Goal: Contribute content

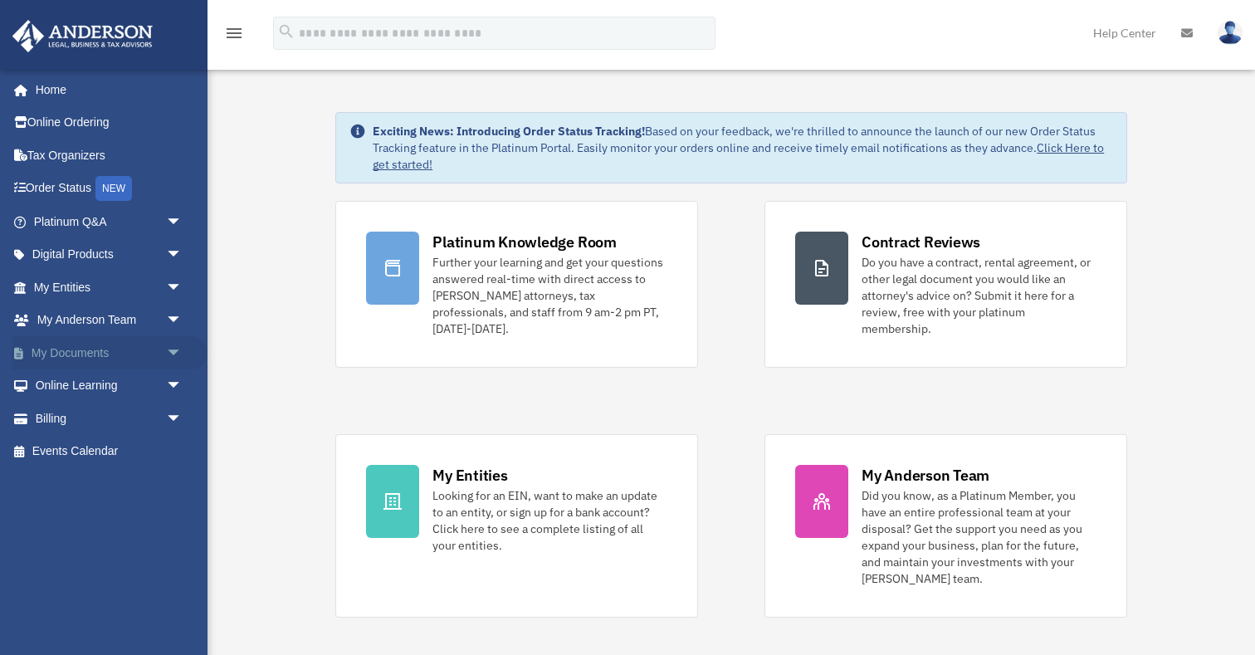
click at [102, 357] on link "My Documents arrow_drop_down" at bounding box center [110, 352] width 196 height 33
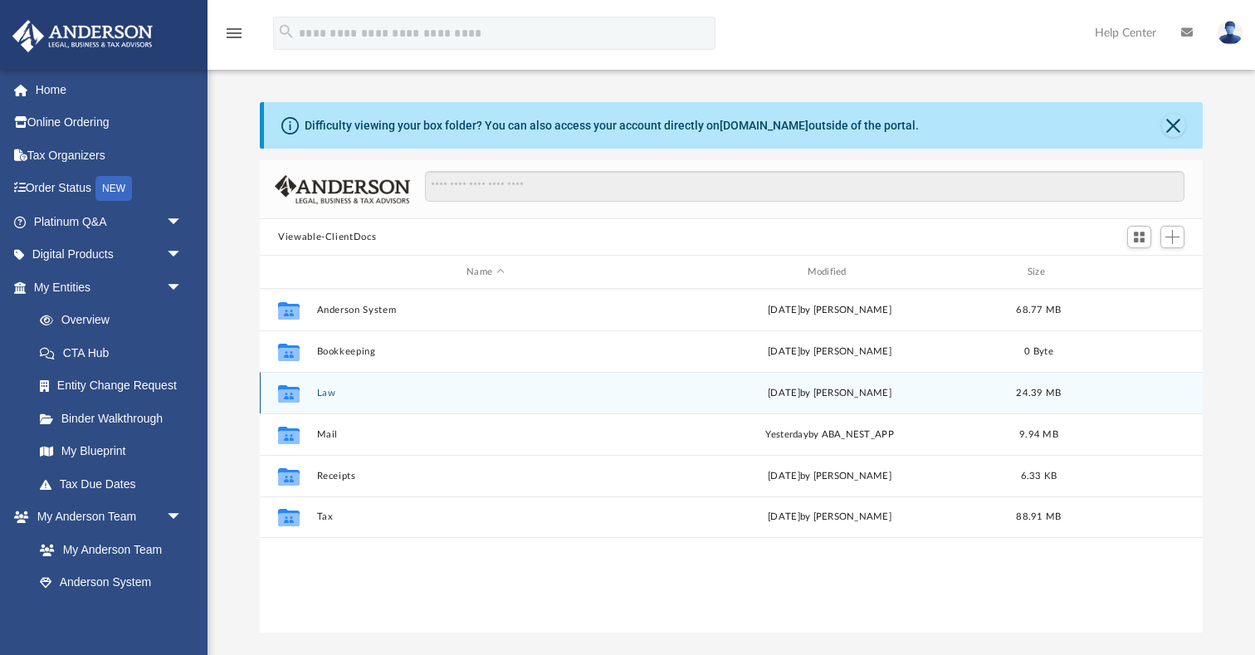
scroll to position [377, 942]
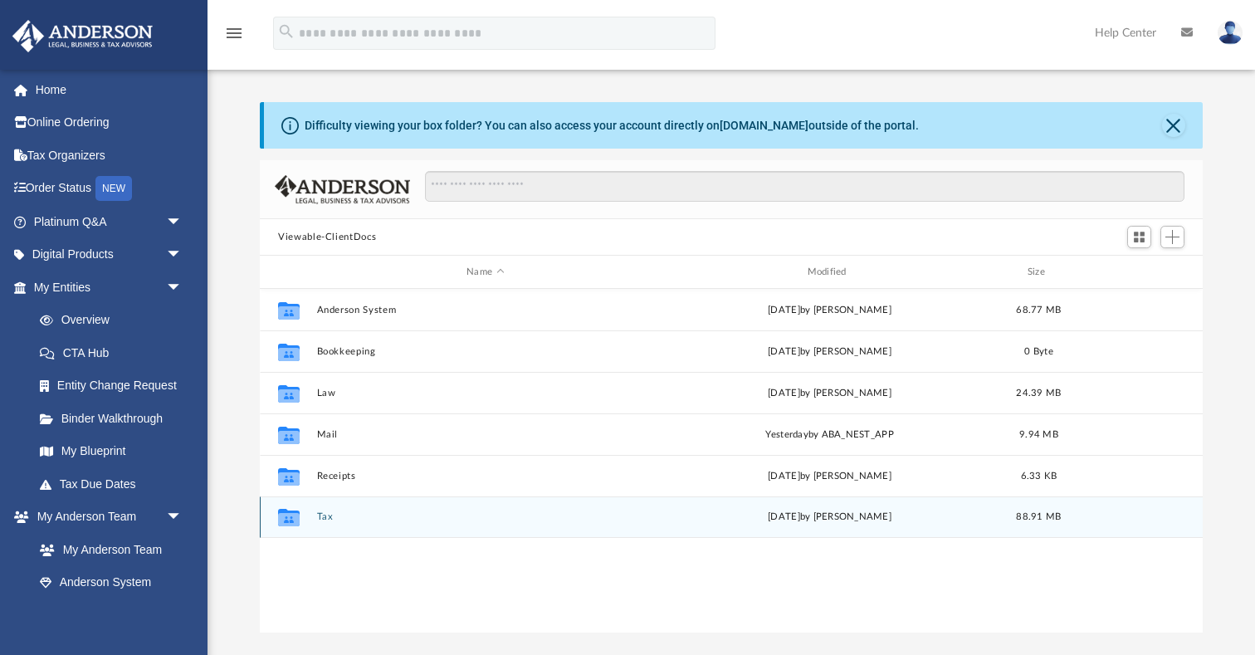
click at [326, 519] on button "Tax" at bounding box center [485, 516] width 337 height 11
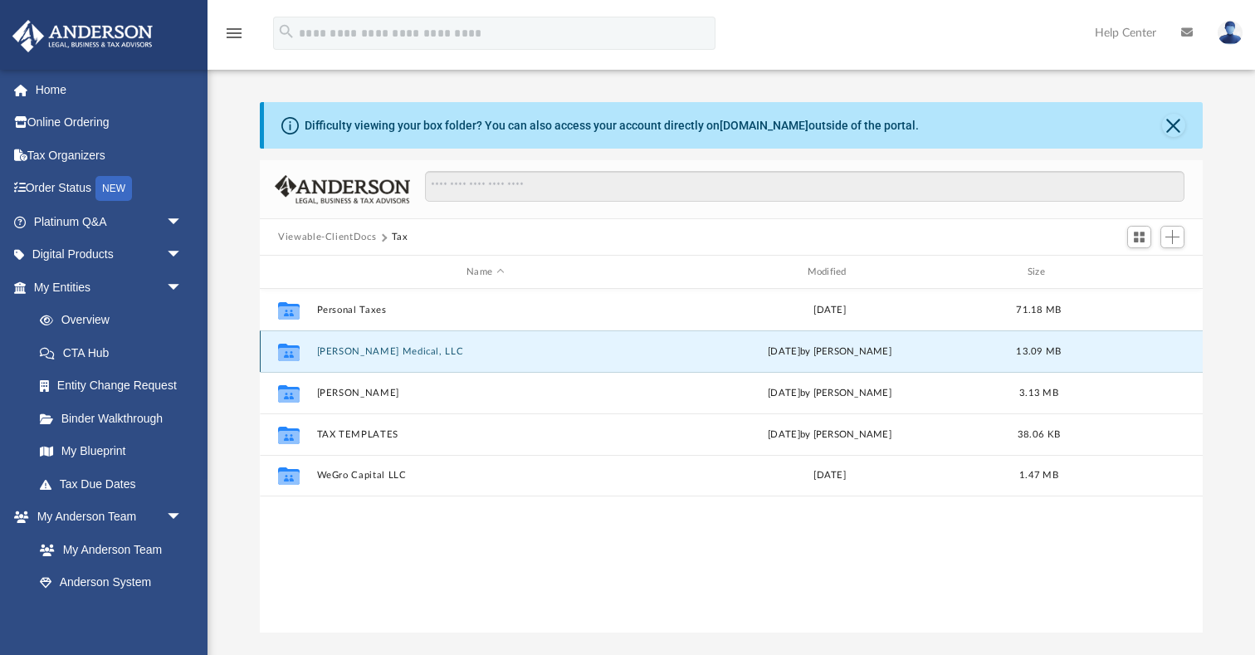
click at [354, 354] on button "Spearman Medical, LLC" at bounding box center [485, 351] width 337 height 11
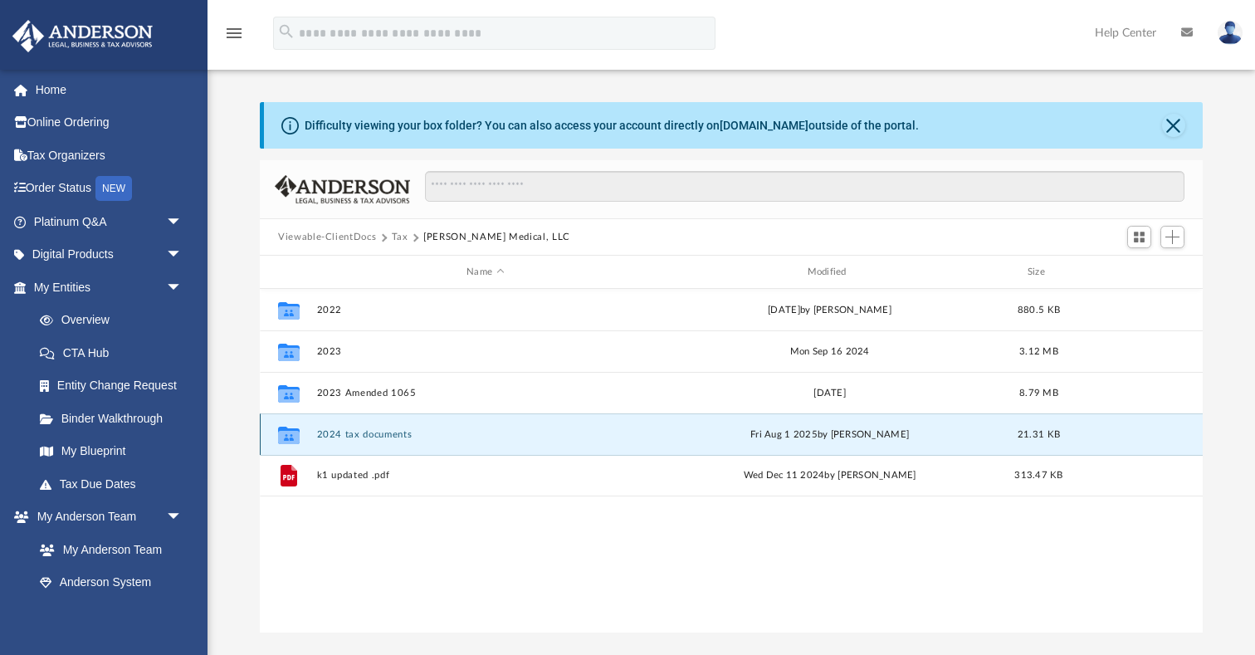
click at [364, 433] on button "2024 tax documents" at bounding box center [485, 434] width 337 height 11
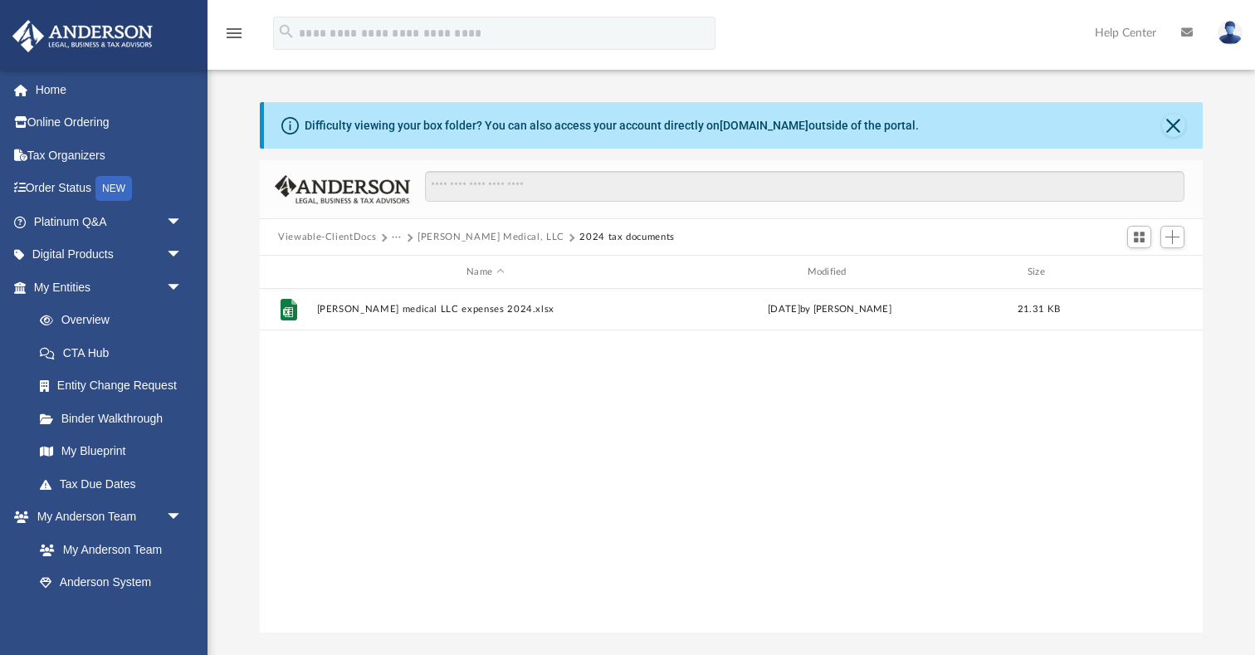
click at [315, 237] on button "Viewable-ClientDocs" at bounding box center [327, 237] width 98 height 15
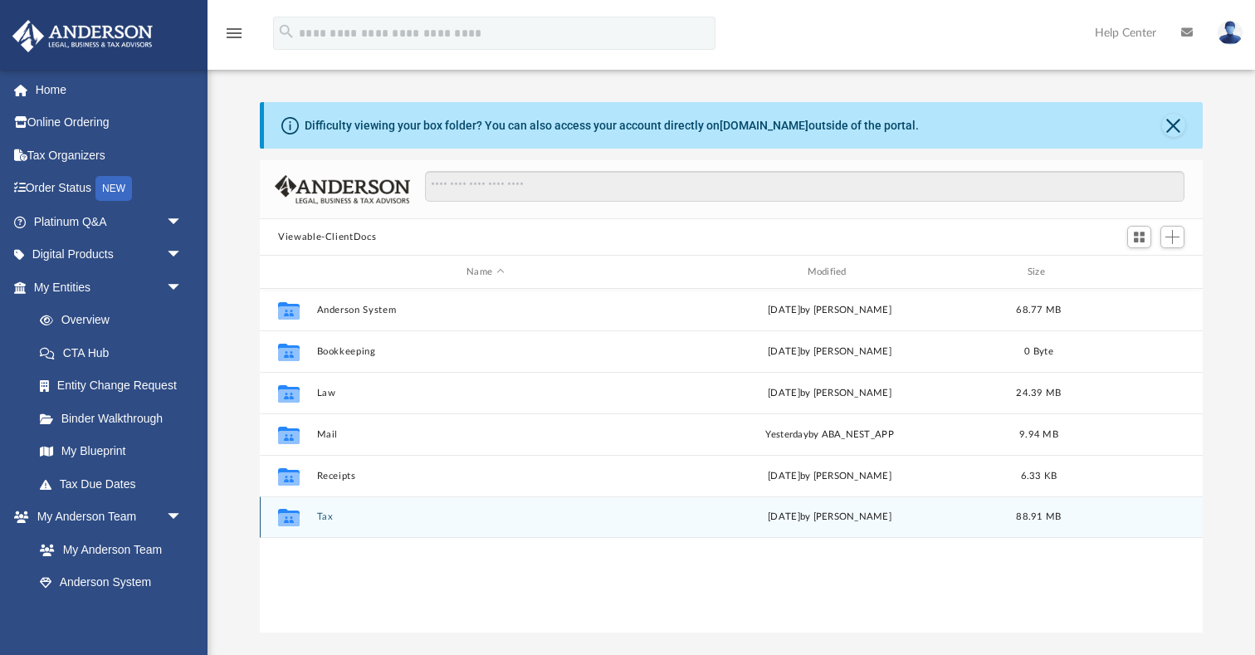
click at [325, 512] on button "Tax" at bounding box center [485, 516] width 337 height 11
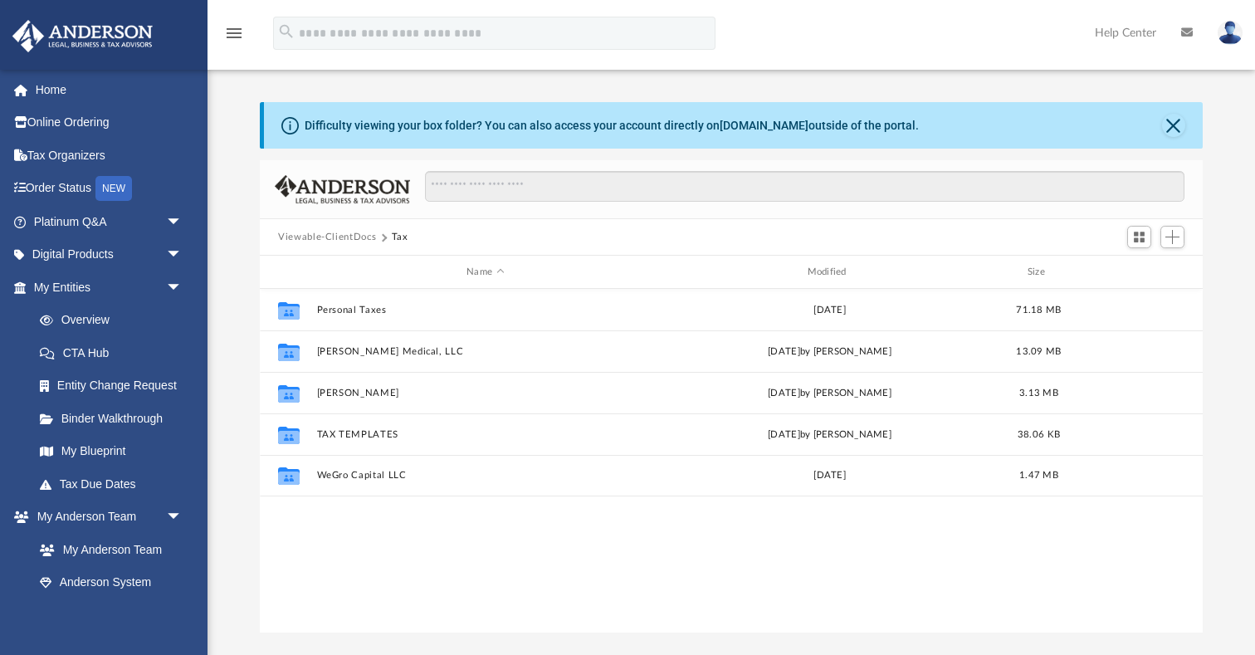
click at [322, 240] on button "Viewable-ClientDocs" at bounding box center [327, 237] width 98 height 15
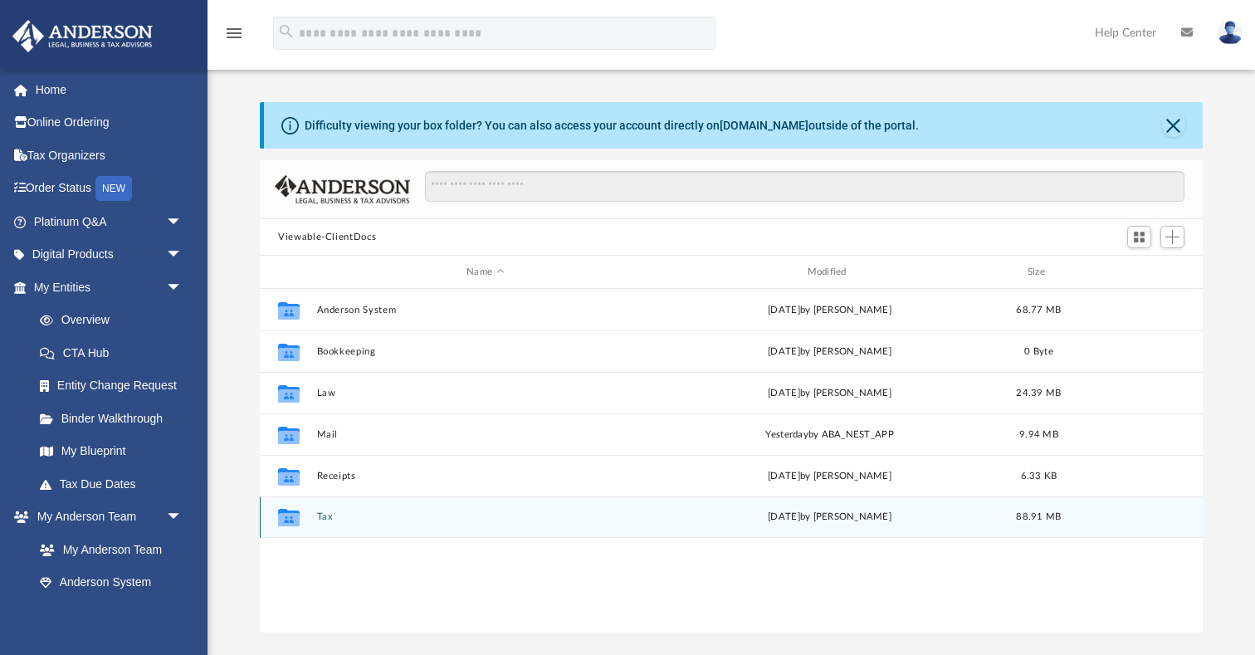
click at [320, 522] on div "Collaborated Folder Tax Thu Aug 28 2025 by Camelia Ramli 88.91 MB" at bounding box center [731, 516] width 943 height 41
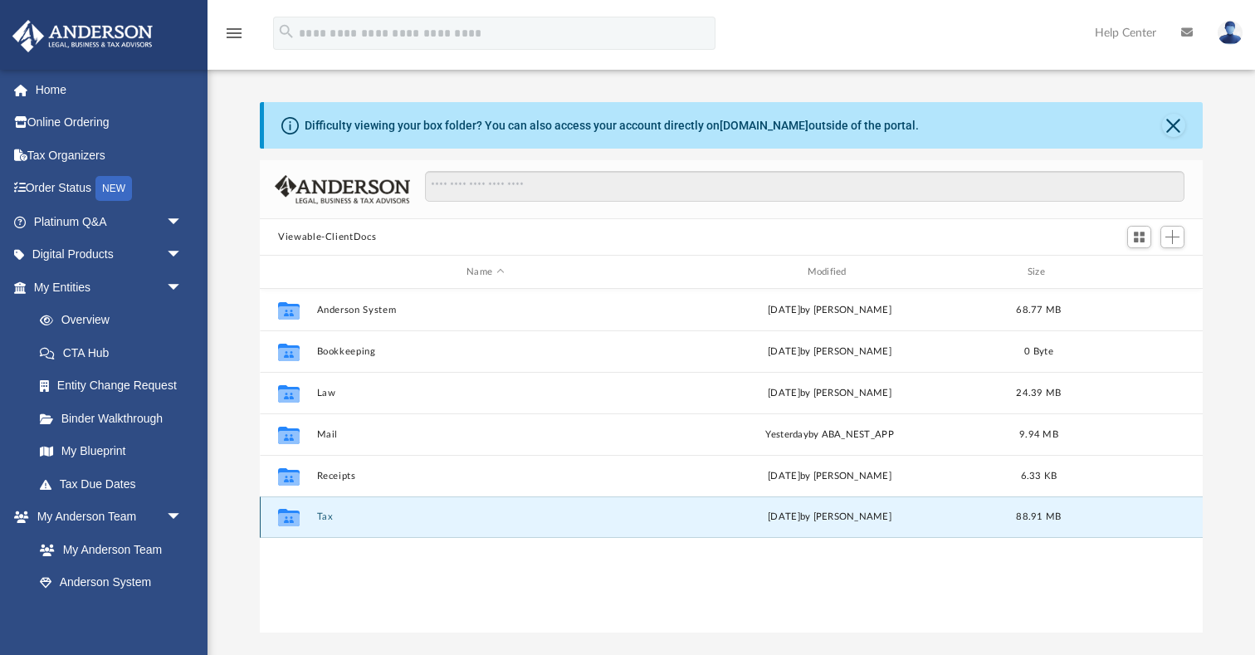
click at [325, 513] on button "Tax" at bounding box center [485, 516] width 337 height 11
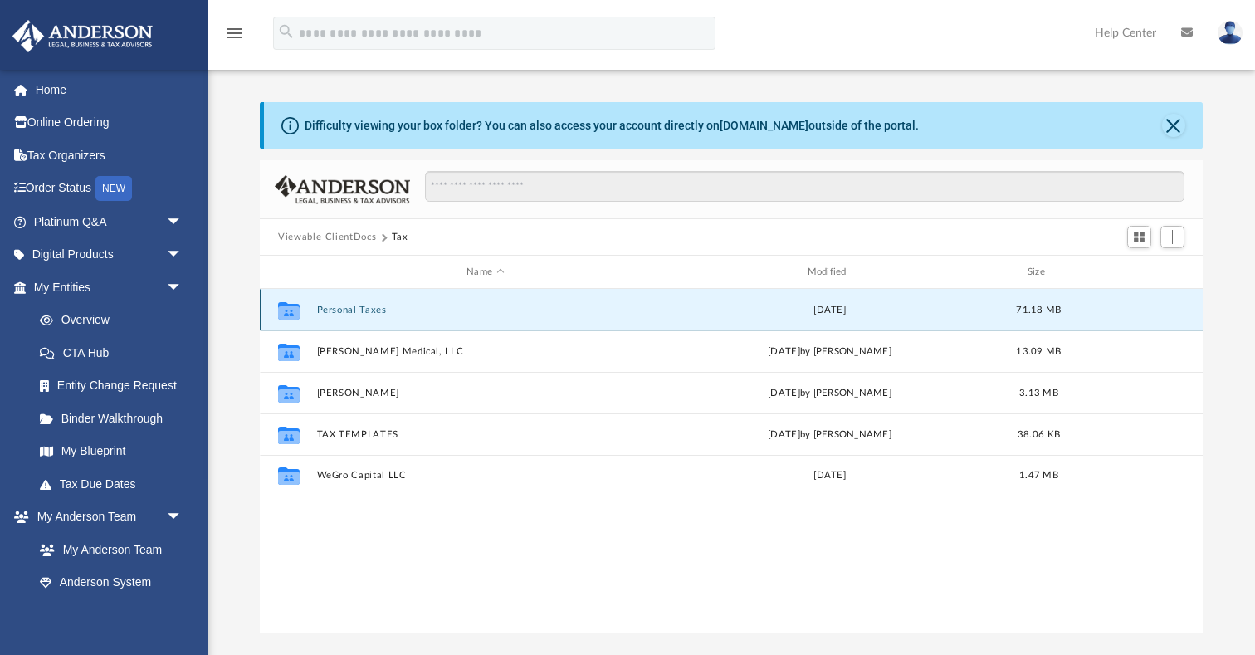
click at [346, 311] on button "Personal Taxes" at bounding box center [485, 310] width 337 height 11
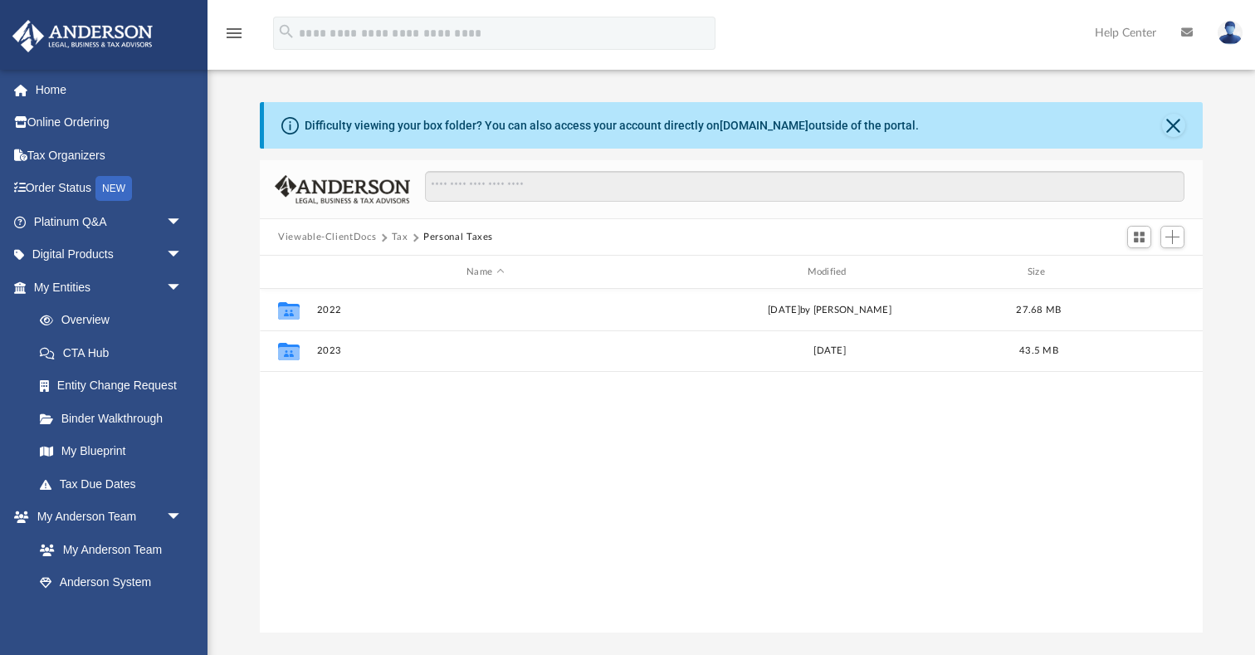
click at [321, 241] on button "Viewable-ClientDocs" at bounding box center [327, 237] width 98 height 15
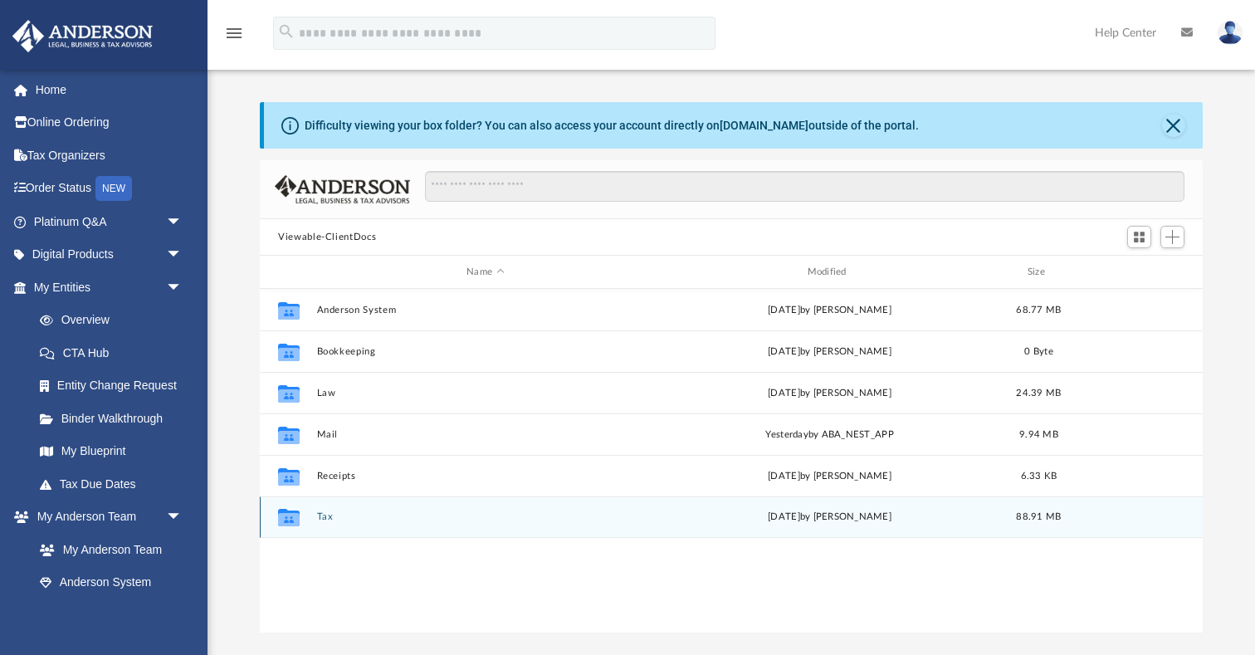
click at [322, 519] on button "Tax" at bounding box center [485, 516] width 337 height 11
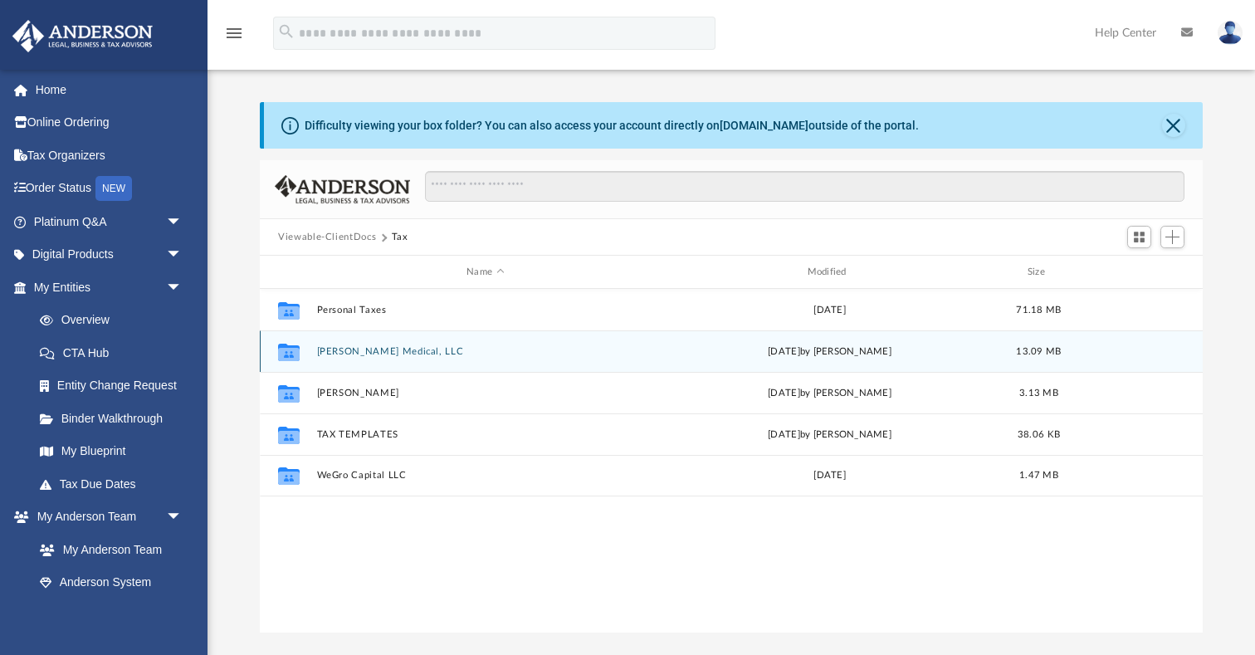
click at [361, 352] on button "Spearman Medical, LLC" at bounding box center [485, 351] width 337 height 11
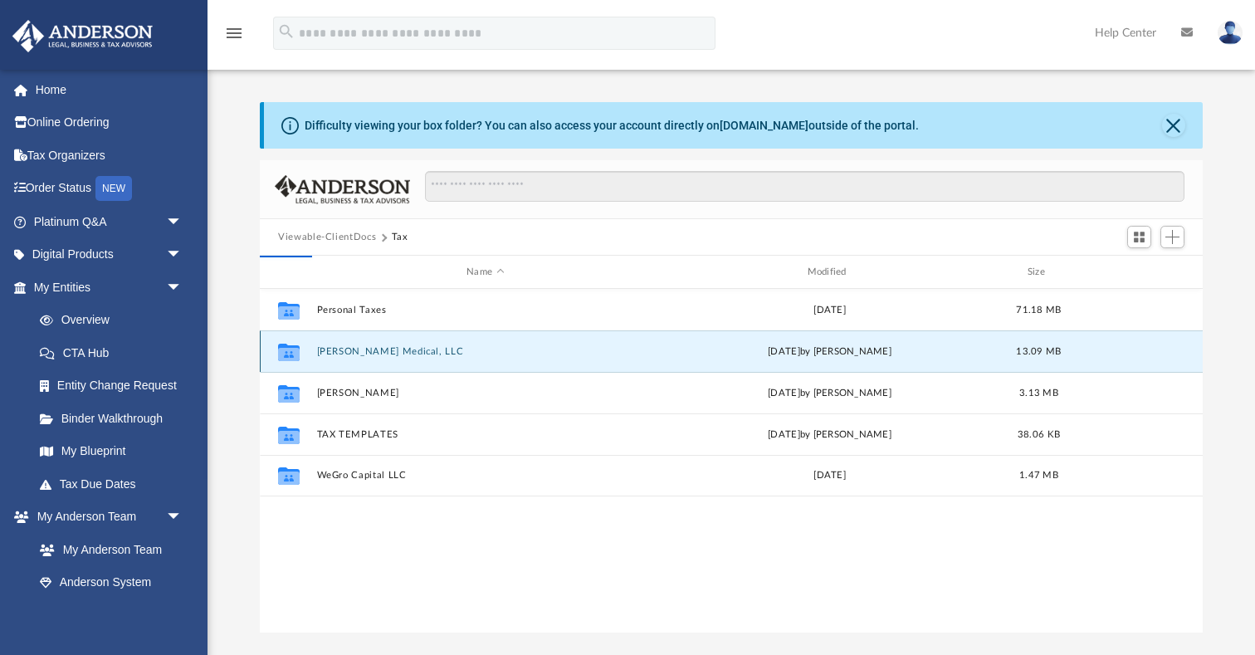
click at [361, 352] on button "Spearman Medical, LLC" at bounding box center [485, 351] width 337 height 11
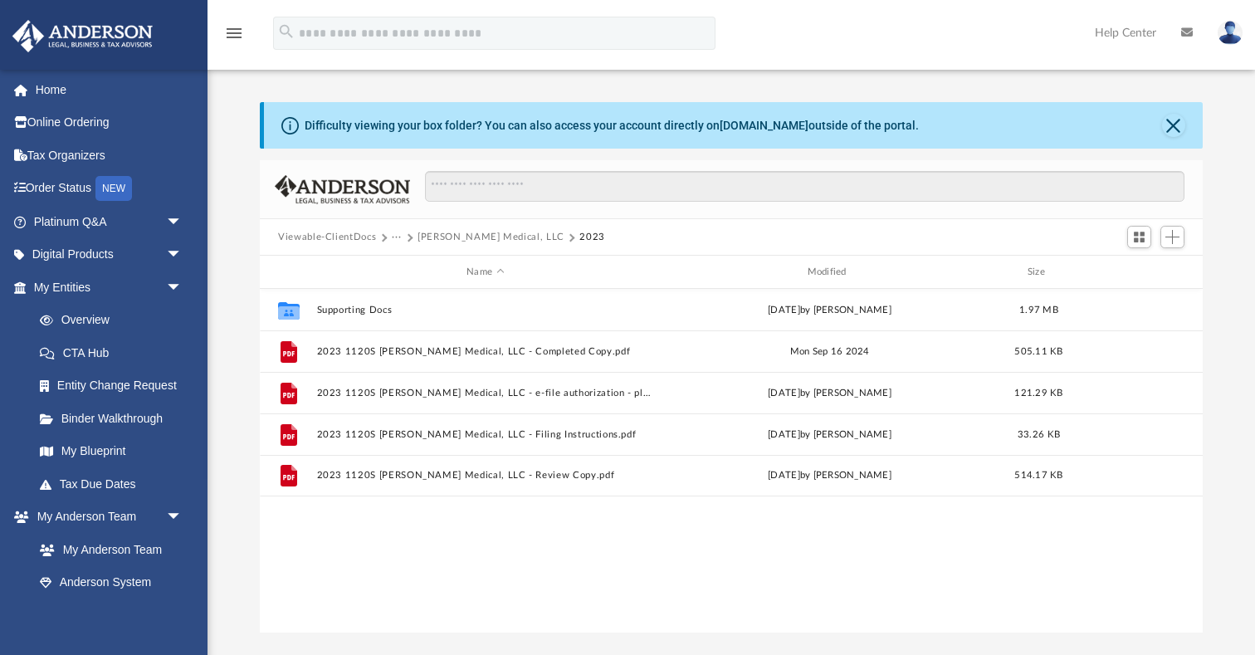
click at [350, 238] on button "Viewable-ClientDocs" at bounding box center [327, 237] width 98 height 15
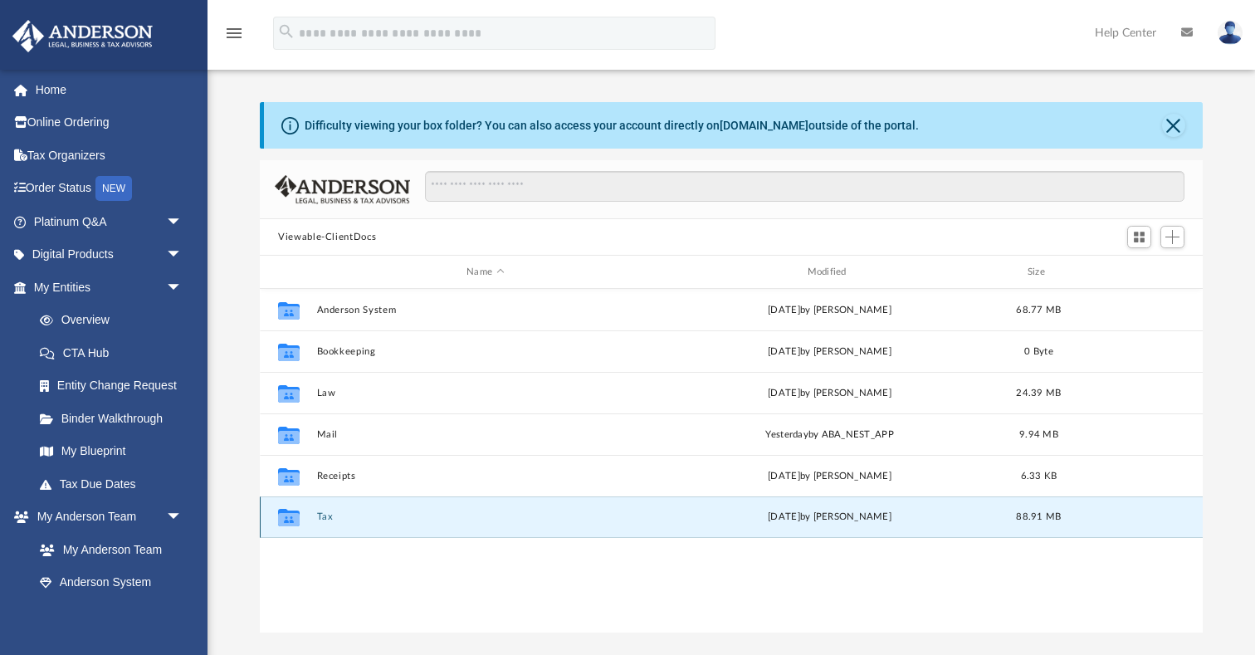
click at [328, 521] on button "Tax" at bounding box center [485, 516] width 337 height 11
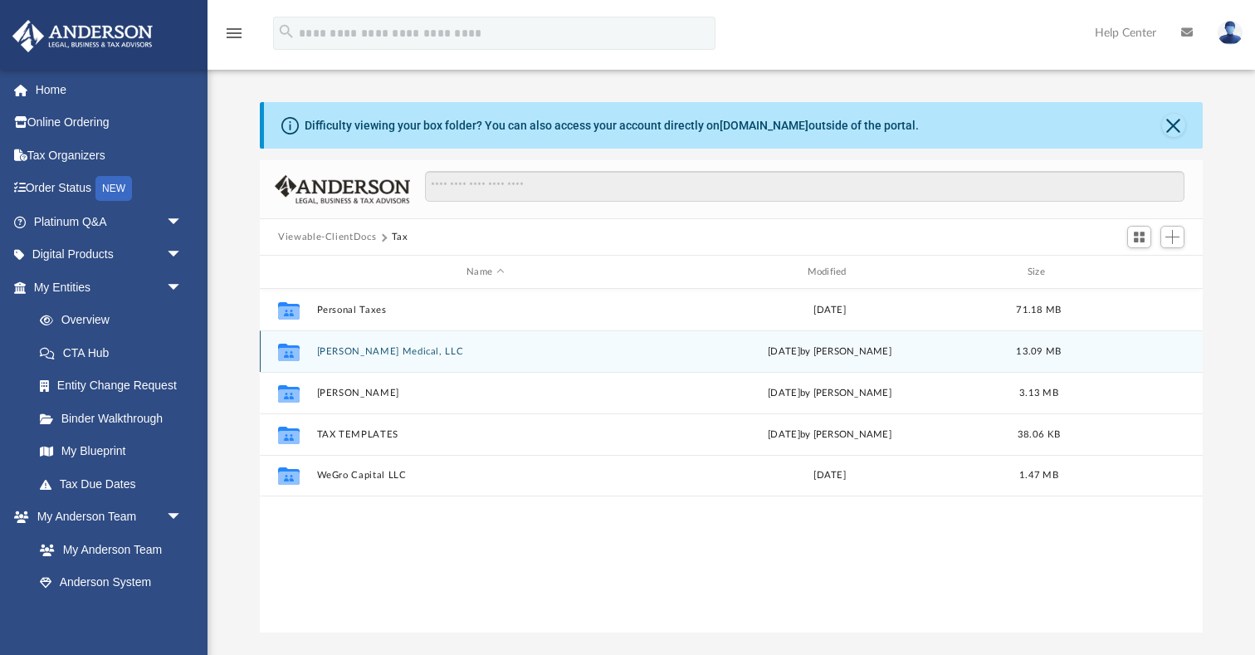
click at [375, 354] on button "Spearman Medical, LLC" at bounding box center [485, 351] width 337 height 11
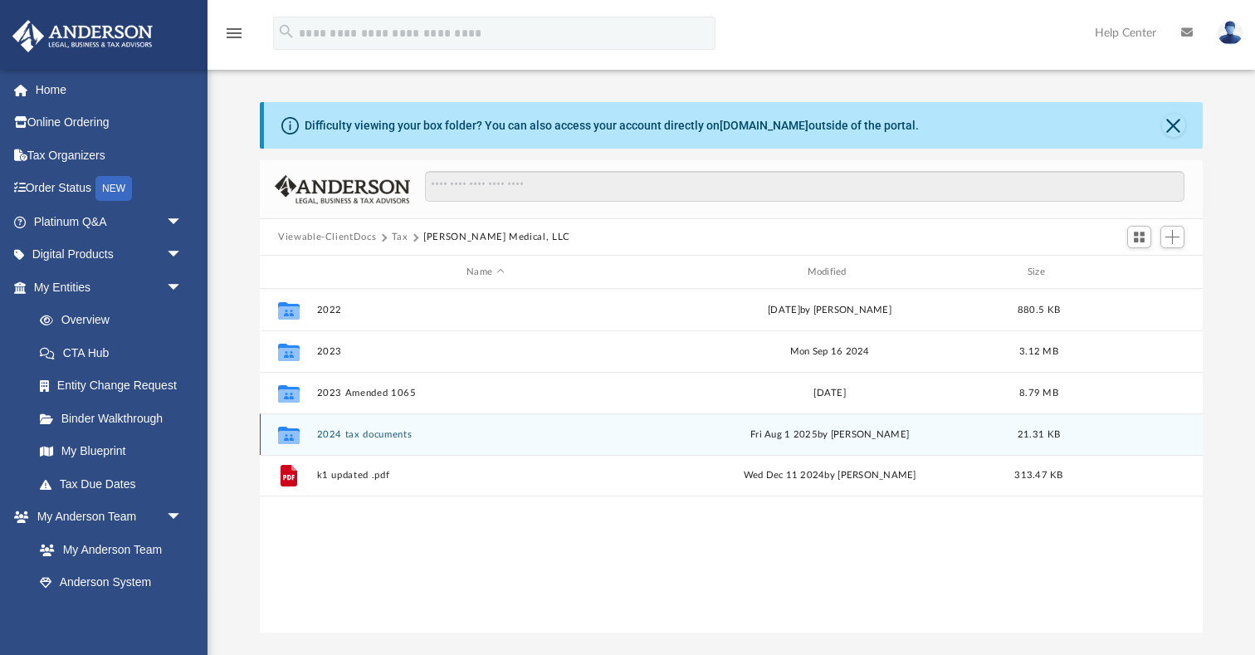
click at [394, 434] on button "2024 tax documents" at bounding box center [485, 434] width 337 height 11
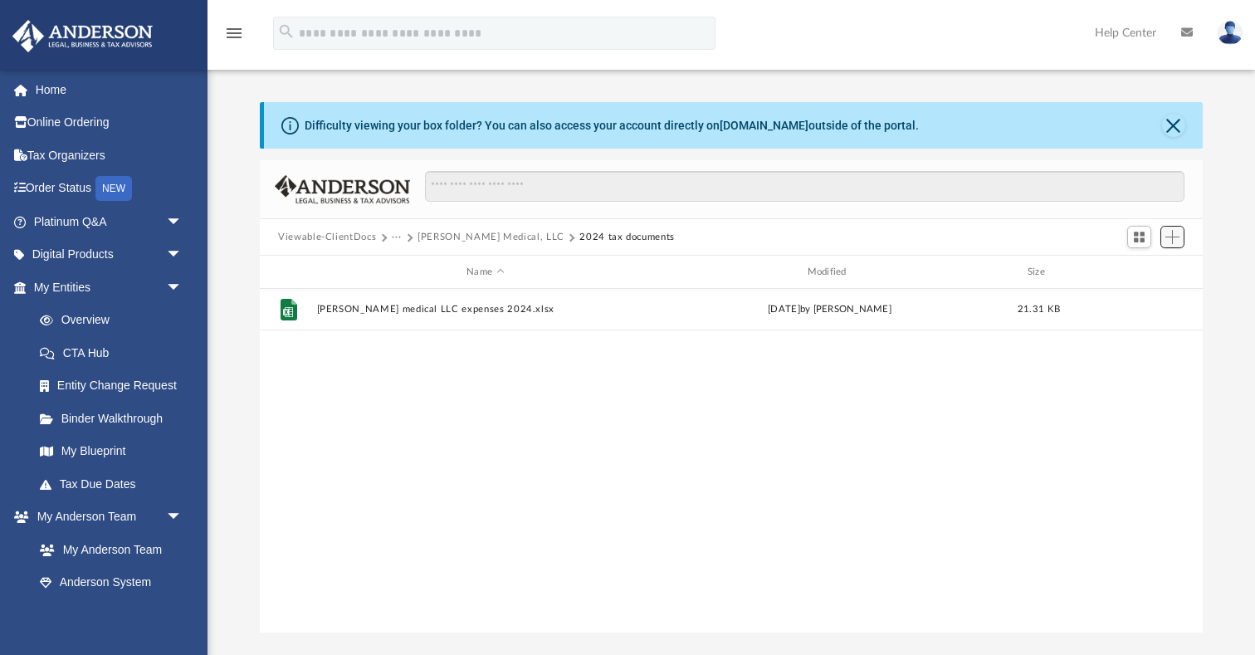
click at [1174, 242] on span "Add" at bounding box center [1172, 237] width 14 height 14
click at [1146, 276] on li "Upload" at bounding box center [1148, 269] width 53 height 17
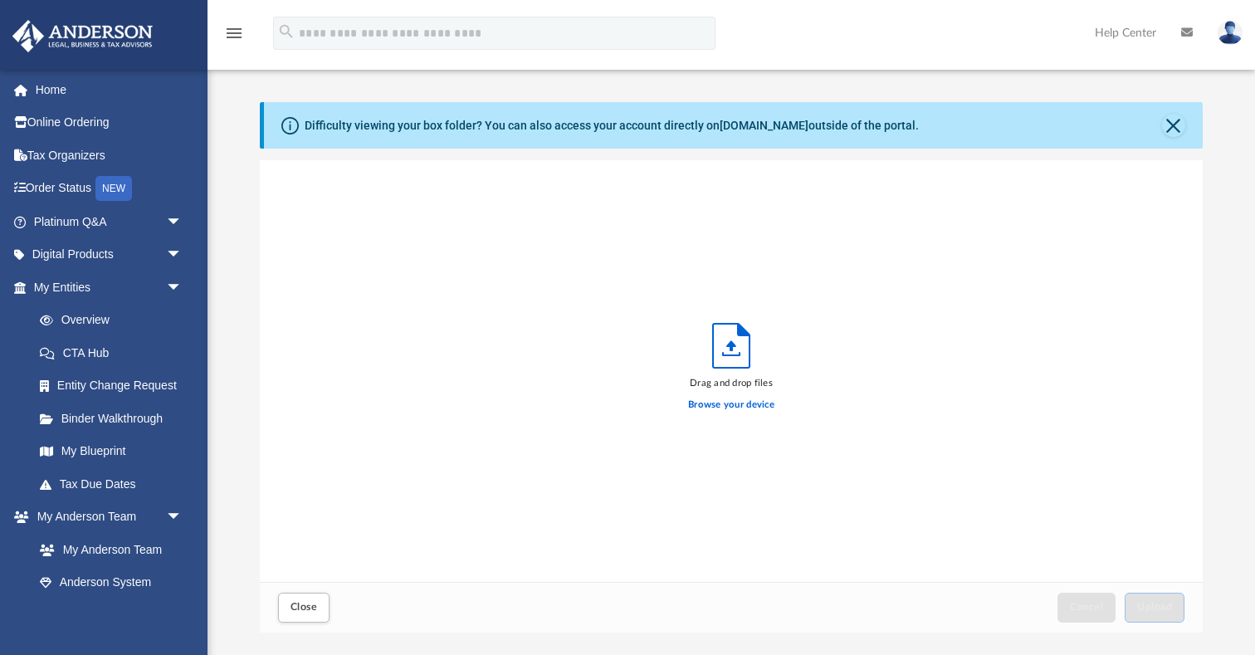
scroll to position [421, 942]
click at [709, 351] on div "Drag and drop files Browse your device" at bounding box center [731, 371] width 86 height 96
click at [738, 351] on icon "Upload" at bounding box center [731, 346] width 37 height 44
click at [729, 407] on label "Browse your device" at bounding box center [731, 405] width 86 height 15
click at [0, 0] on input "Browse your device" at bounding box center [0, 0] width 0 height 0
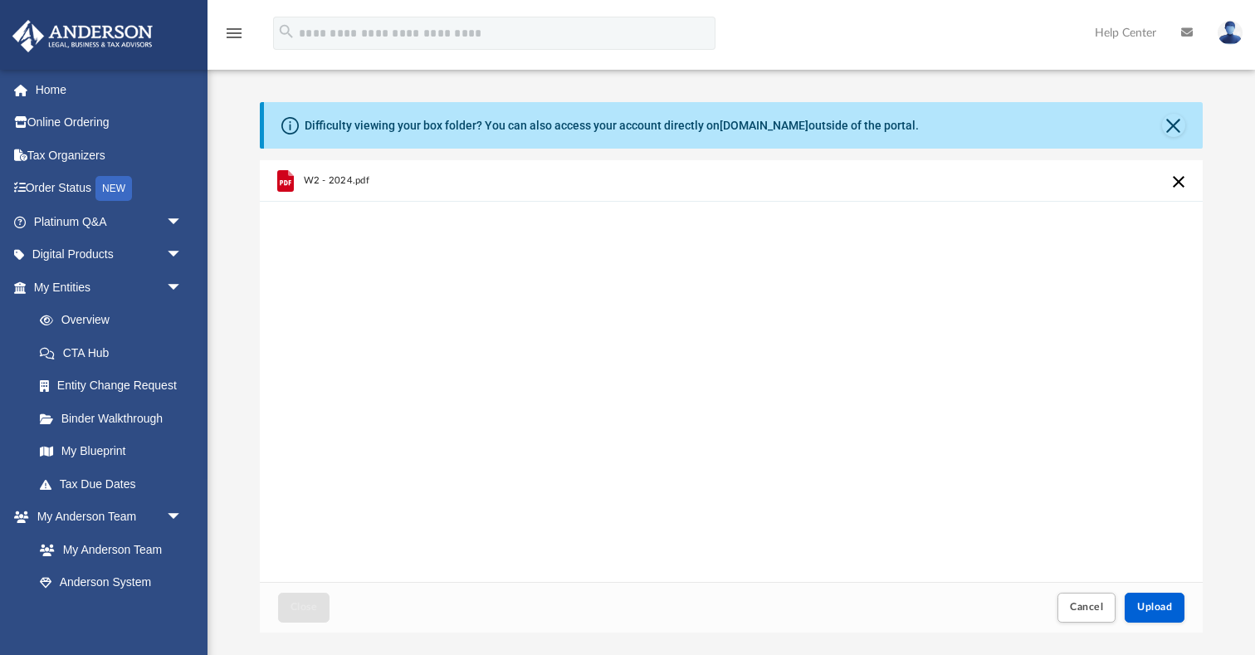
click at [837, 469] on div "W2 - 2024.pdf" at bounding box center [731, 371] width 943 height 422
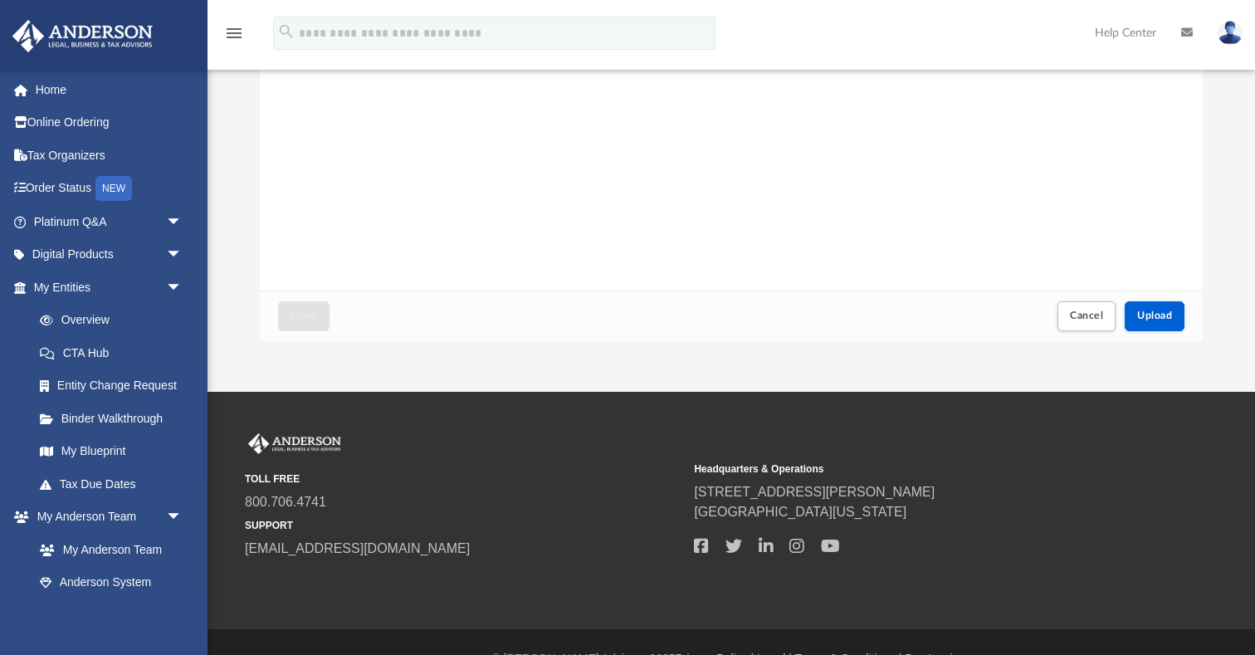
scroll to position [283, 0]
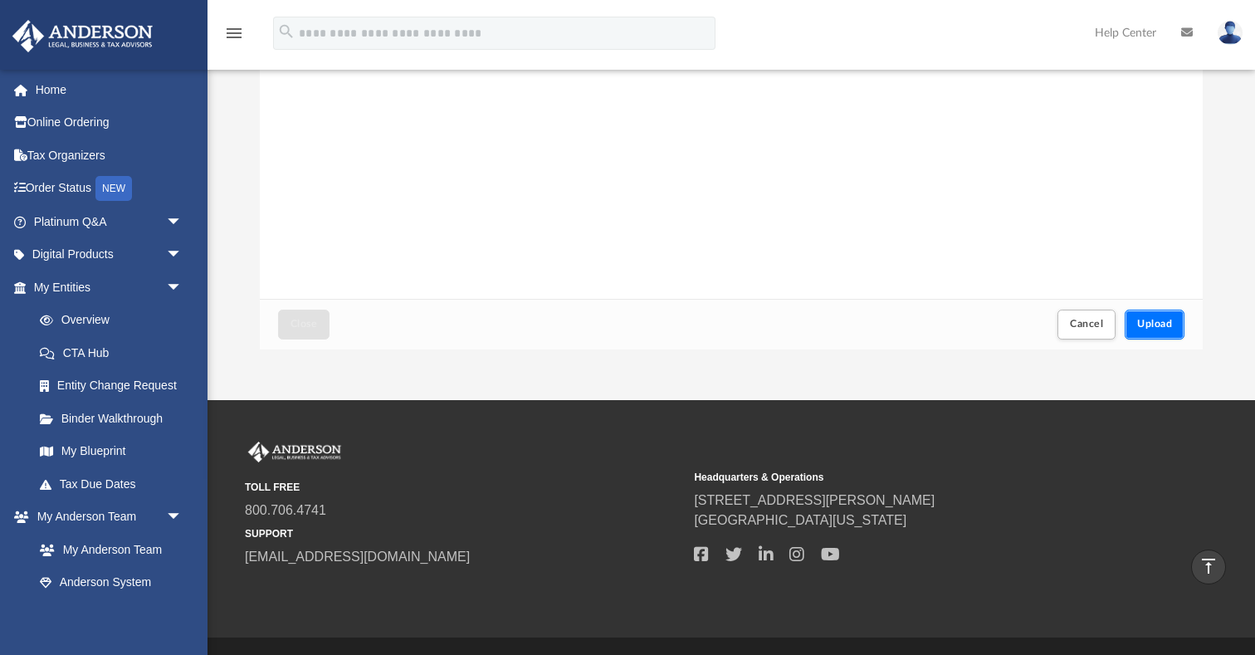
click at [1157, 320] on span "Upload" at bounding box center [1154, 324] width 35 height 10
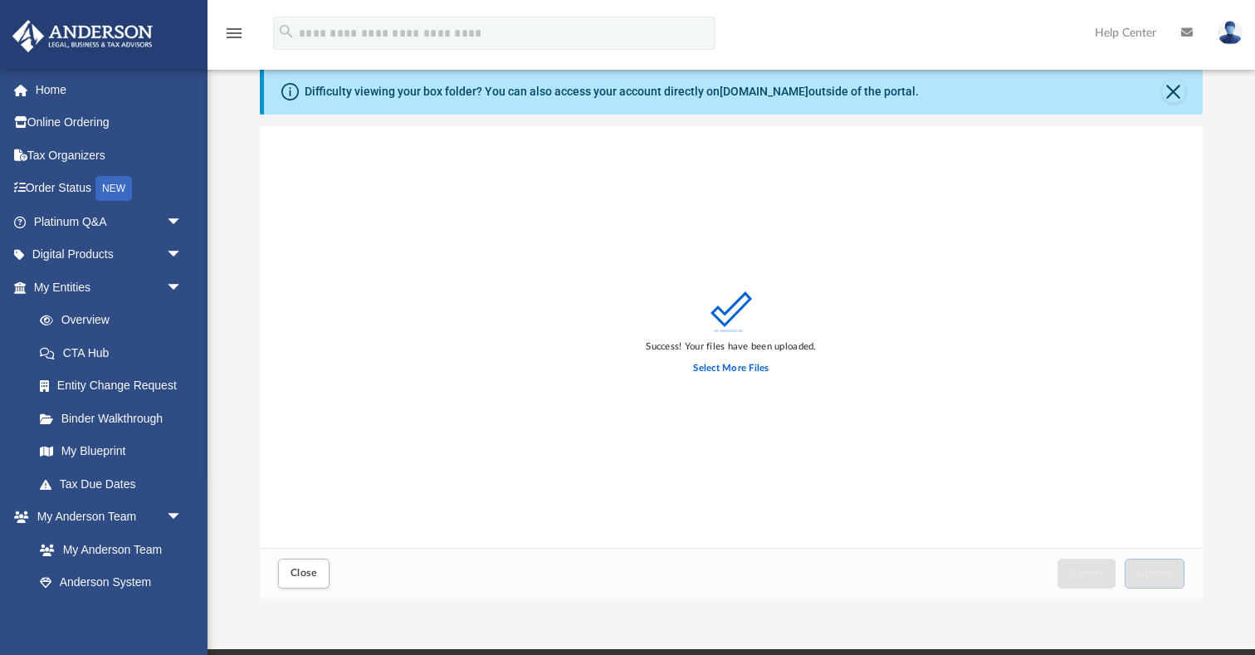
scroll to position [0, 0]
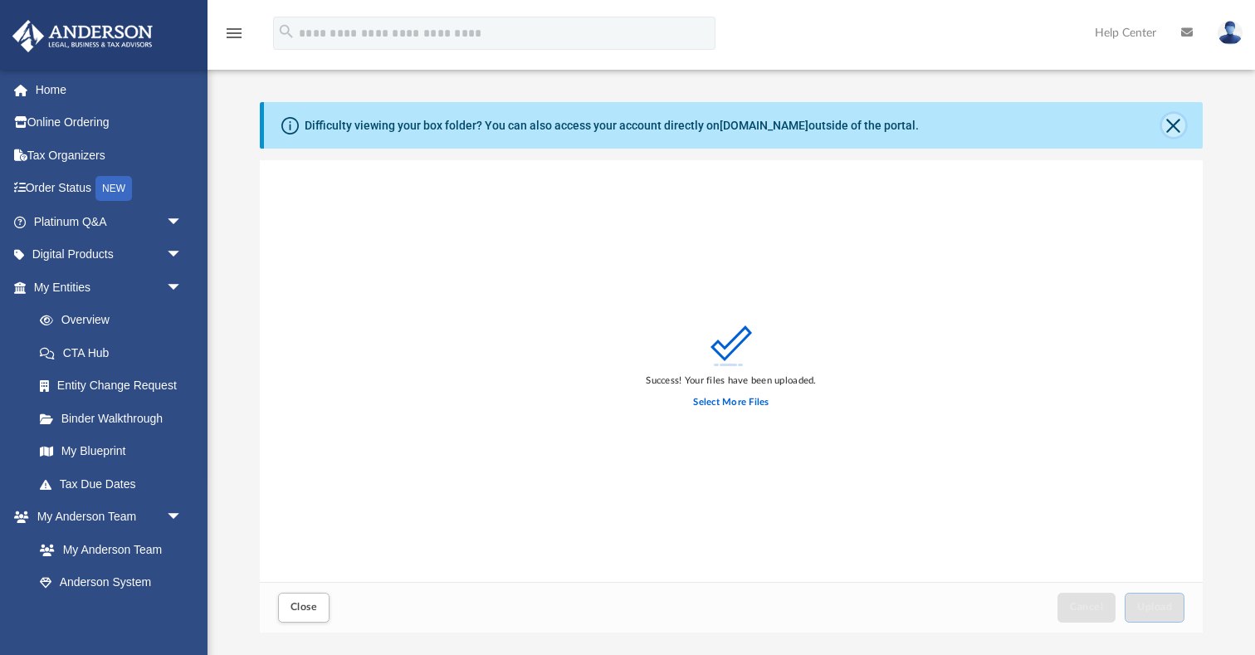
click at [1180, 131] on button "Close" at bounding box center [1173, 125] width 23 height 23
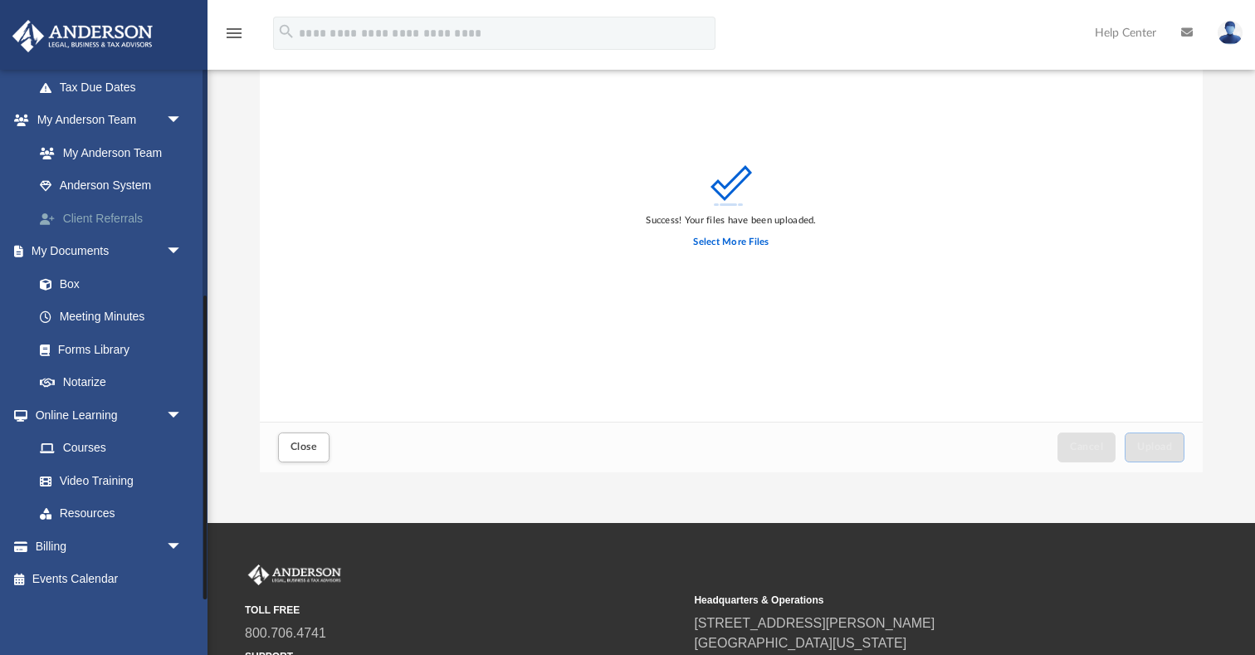
scroll to position [113, 0]
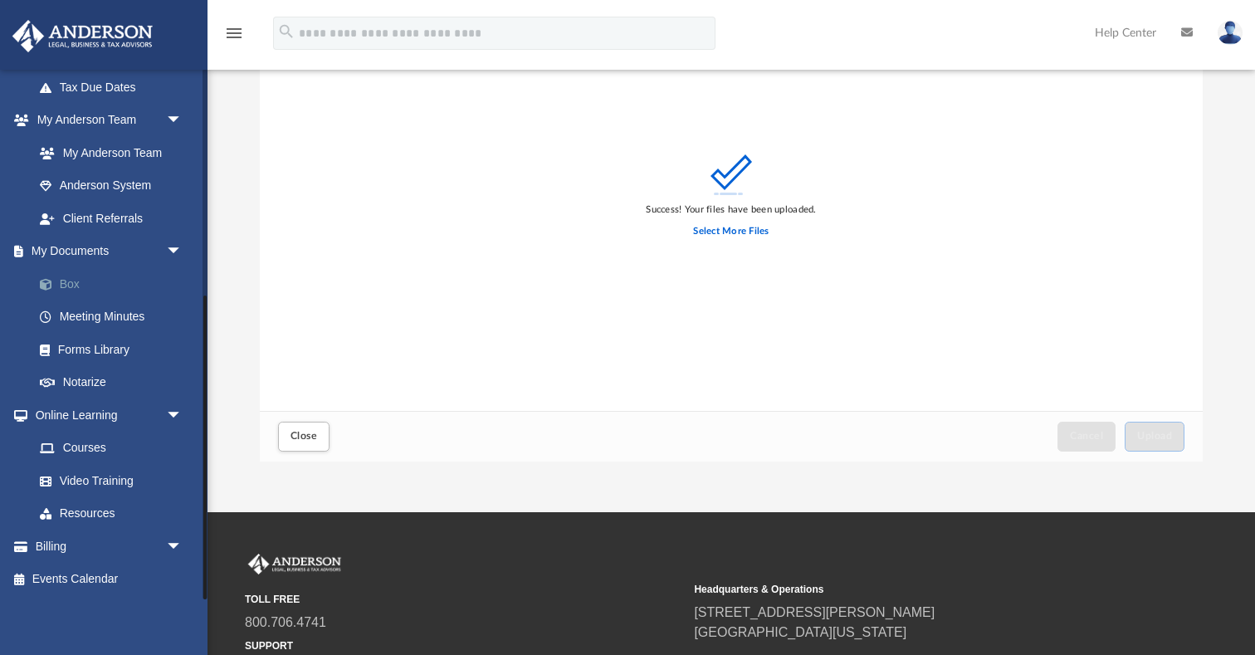
click at [69, 287] on link "Box" at bounding box center [115, 283] width 184 height 33
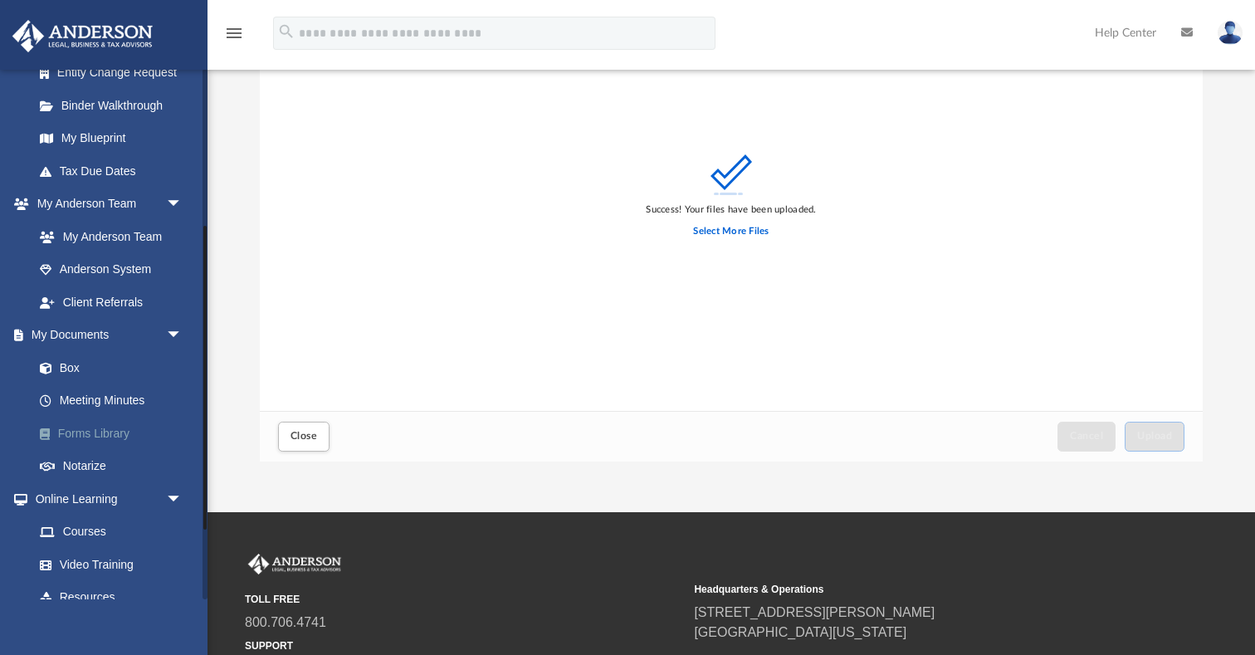
scroll to position [259, 0]
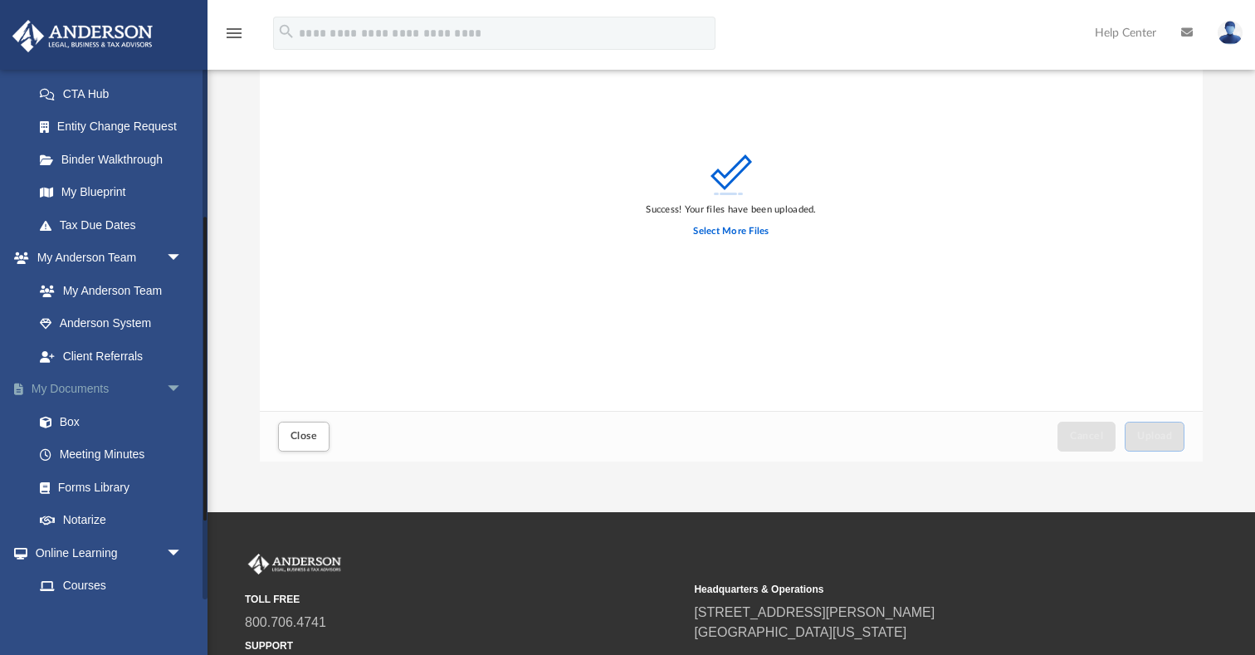
click at [95, 387] on link "My Documents arrow_drop_down" at bounding box center [110, 389] width 196 height 33
click at [84, 420] on link "Box" at bounding box center [115, 421] width 184 height 33
click at [173, 388] on span "arrow_drop_down" at bounding box center [182, 390] width 33 height 34
click at [98, 396] on link "My Documents arrow_drop_up" at bounding box center [110, 389] width 196 height 33
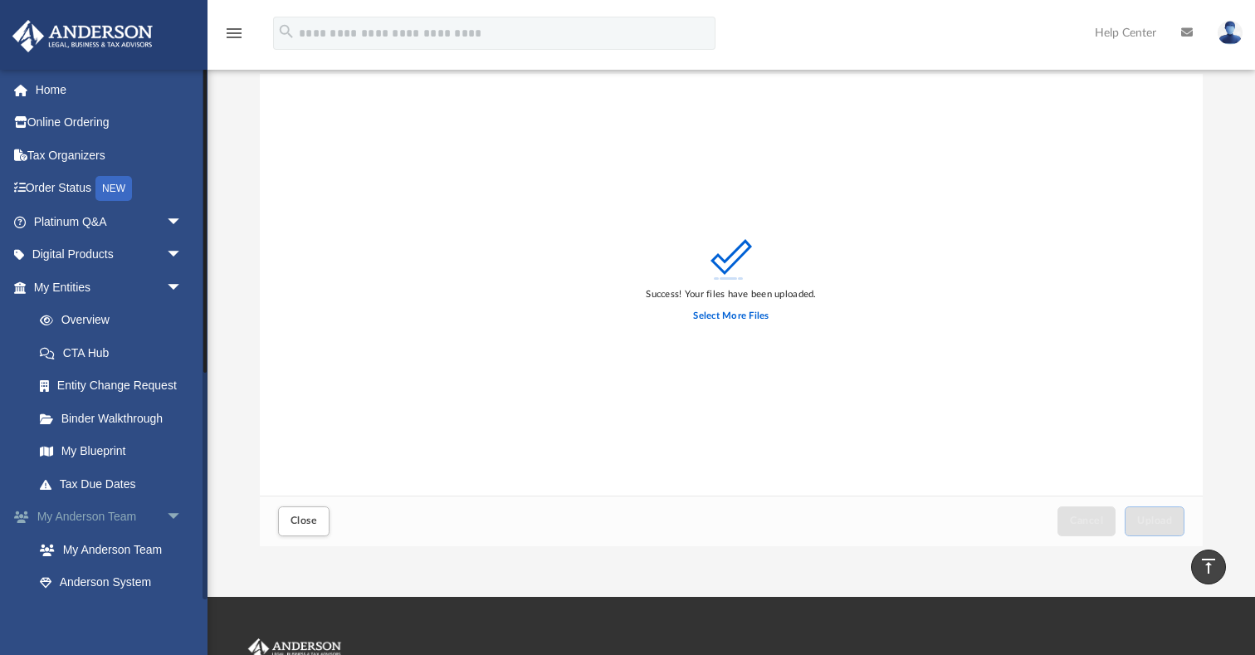
scroll to position [0, 0]
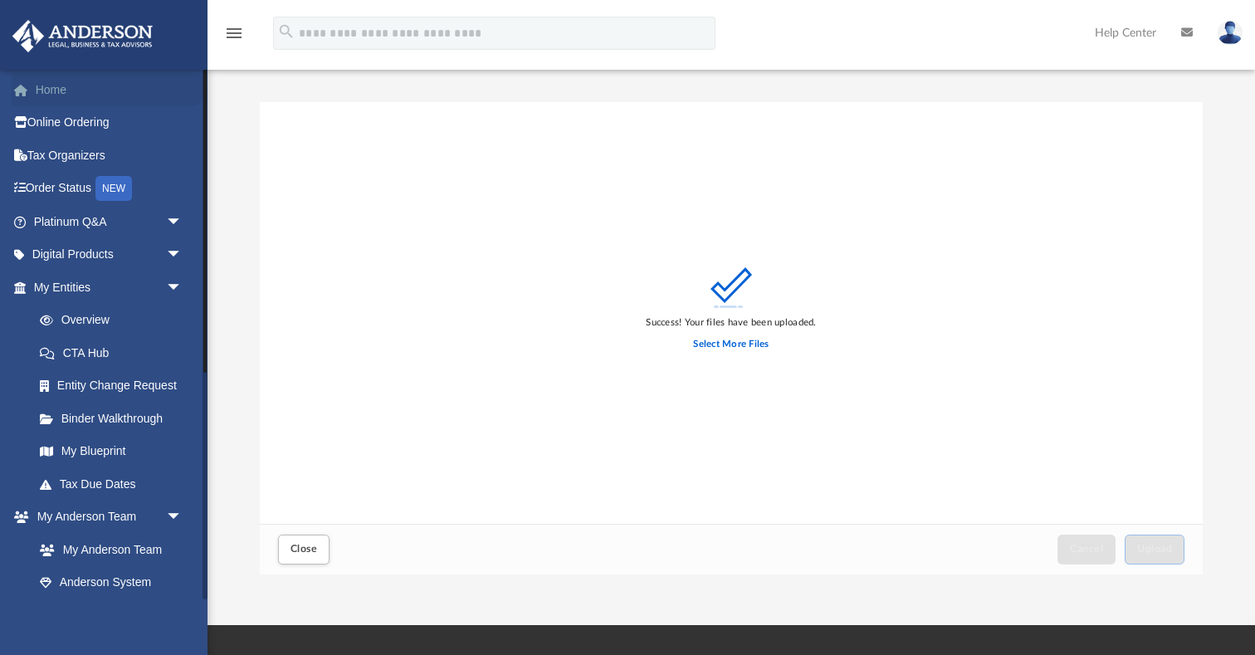
click at [60, 97] on link "Home" at bounding box center [110, 89] width 196 height 33
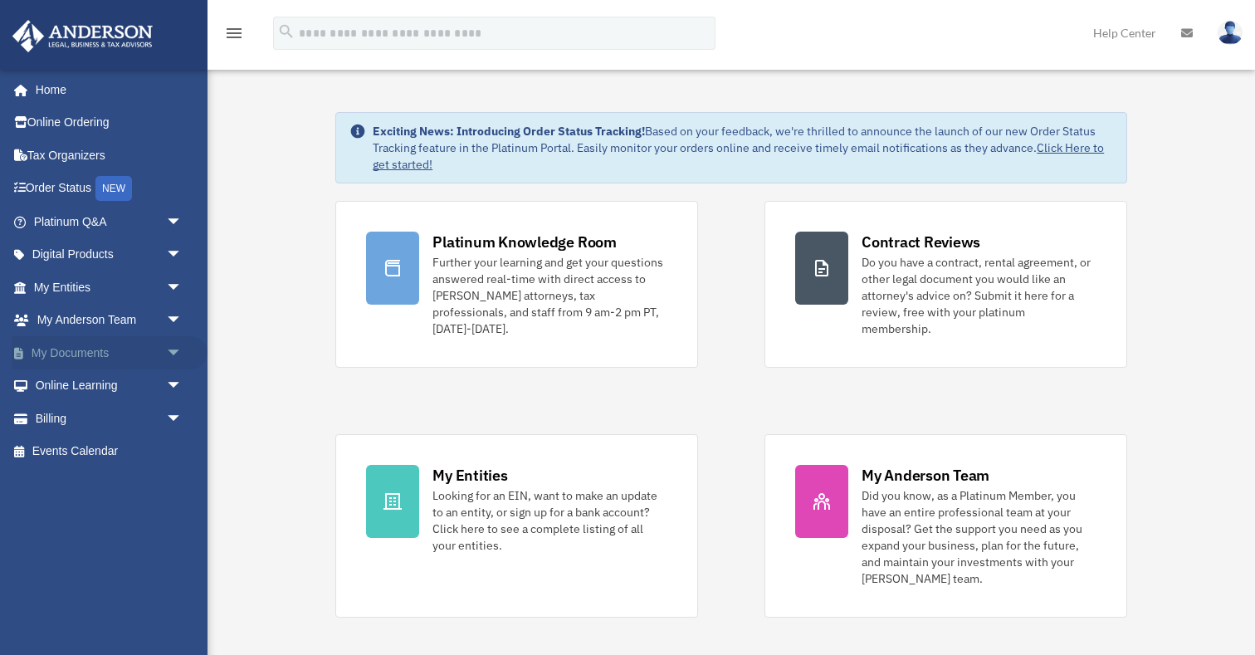
click at [106, 354] on link "My Documents arrow_drop_down" at bounding box center [110, 352] width 196 height 33
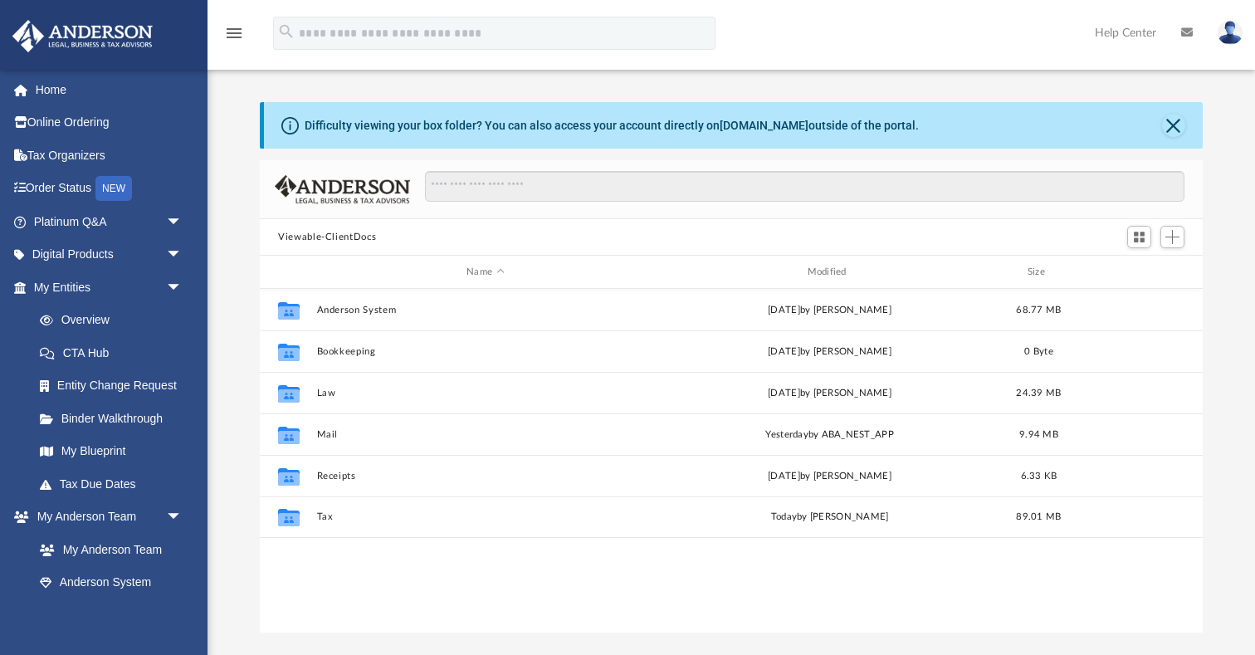
scroll to position [377, 942]
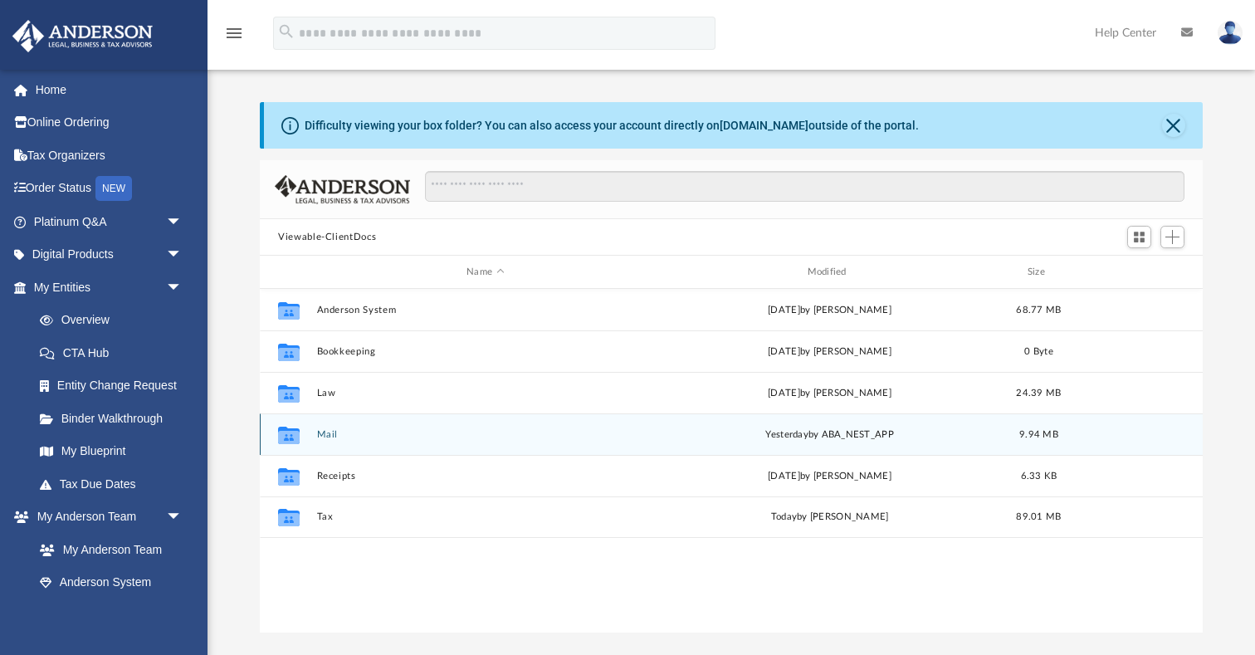
click at [325, 435] on button "Mail" at bounding box center [485, 434] width 337 height 11
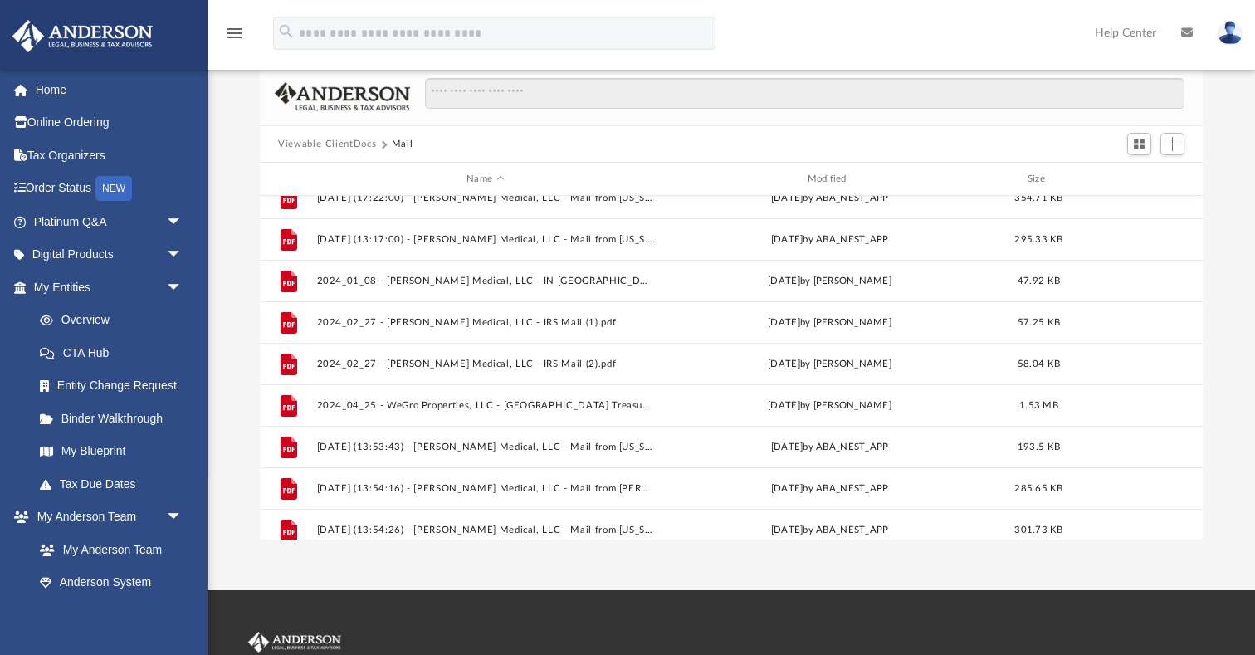
scroll to position [651, 0]
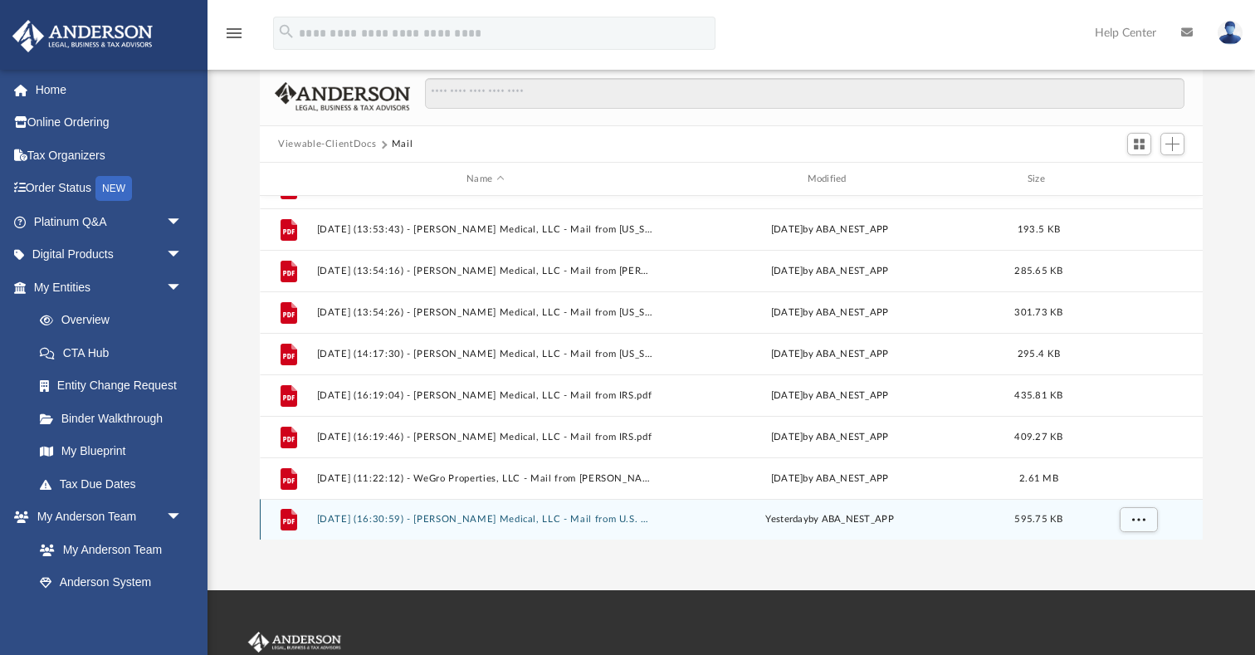
click at [602, 521] on button "2025.09.03 (16:30:59) - Spearman Medical, LLC - Mail from U.S. Department of Co…" at bounding box center [485, 519] width 337 height 11
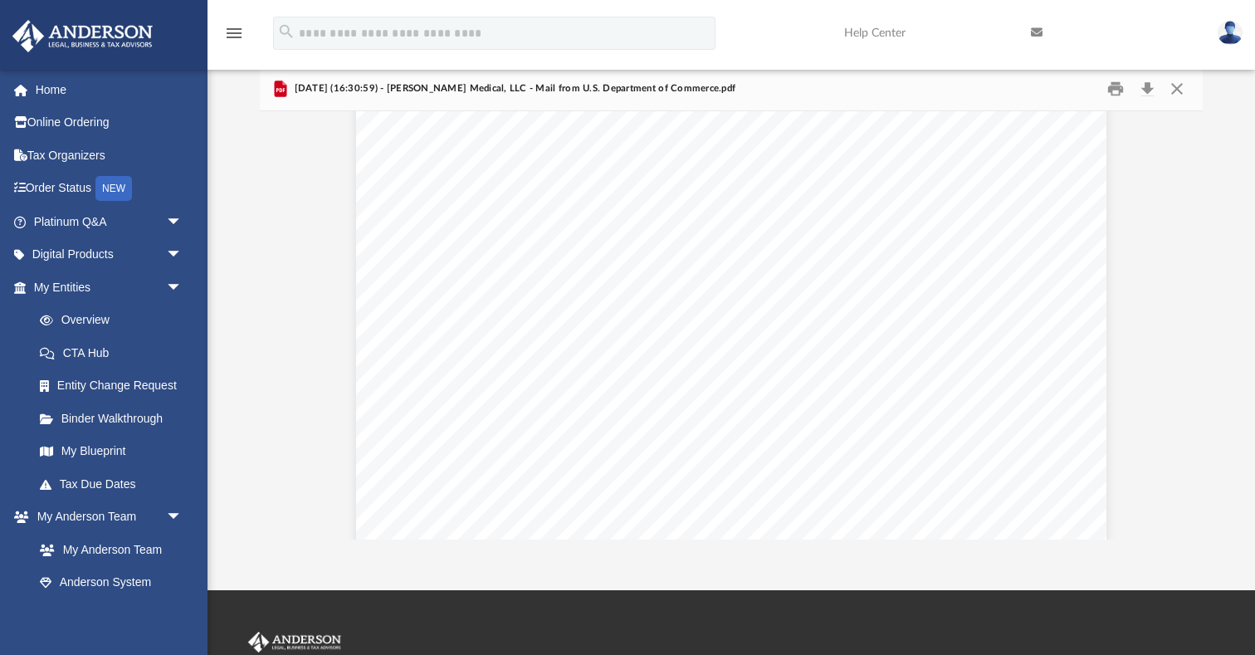
scroll to position [282, 0]
